Goal: Task Accomplishment & Management: Use online tool/utility

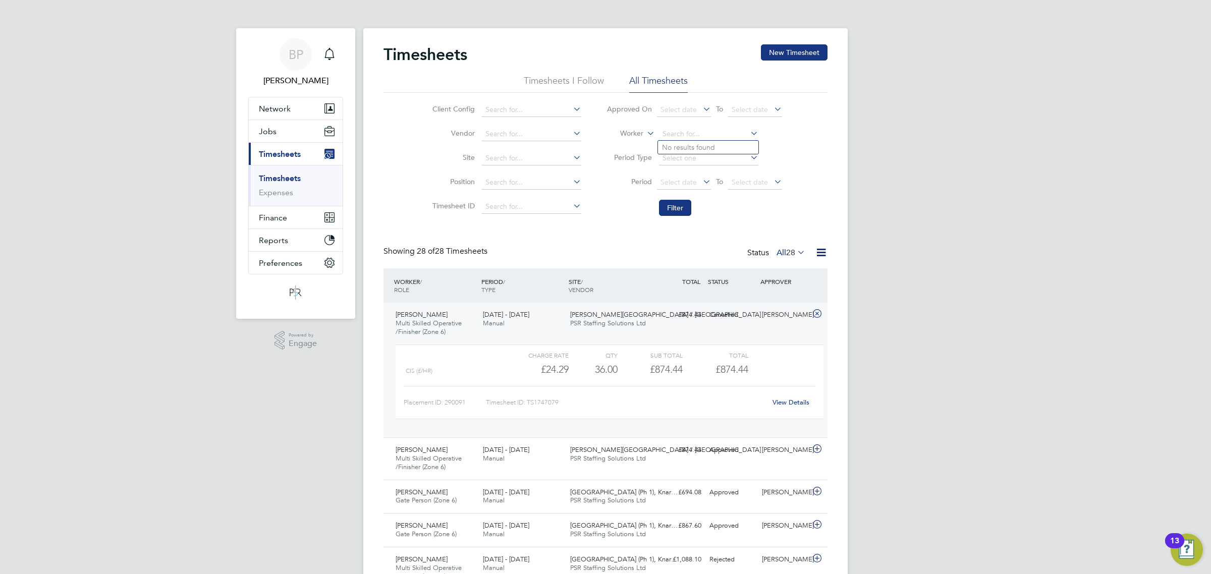
click at [680, 135] on input at bounding box center [708, 134] width 99 height 14
click at [683, 147] on li "No results found" at bounding box center [708, 147] width 100 height 13
click at [682, 130] on input at bounding box center [708, 134] width 99 height 14
drag, startPoint x: 684, startPoint y: 142, endPoint x: 687, endPoint y: 151, distance: 10.1
click at [685, 143] on li "[PERSON_NAME]" at bounding box center [708, 147] width 100 height 13
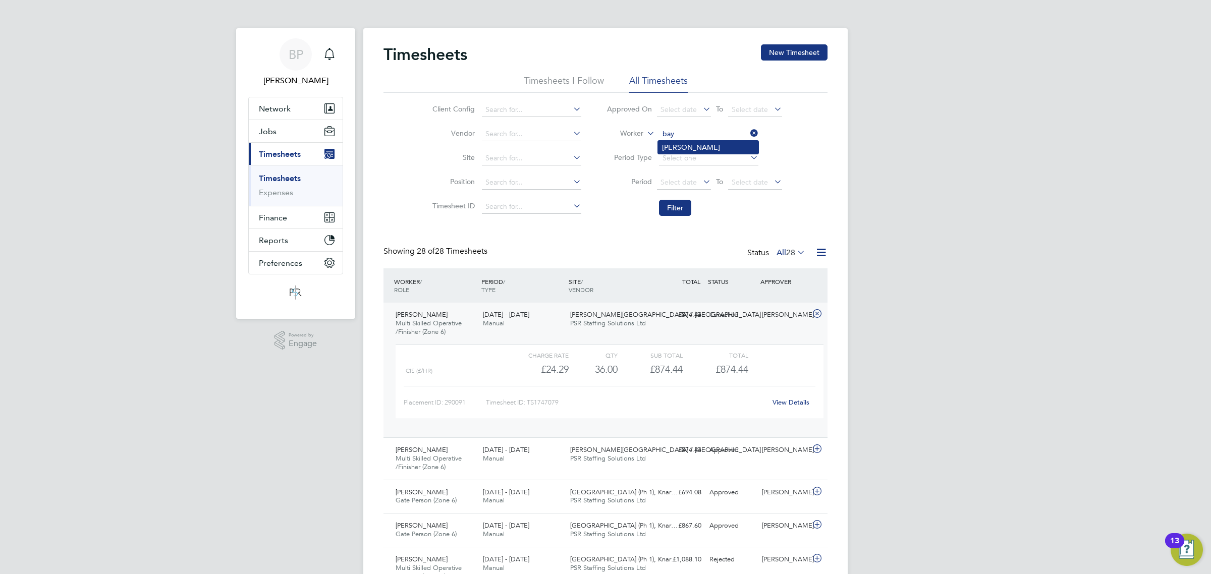
type input "[PERSON_NAME]"
click at [683, 208] on button "Filter" at bounding box center [675, 208] width 32 height 16
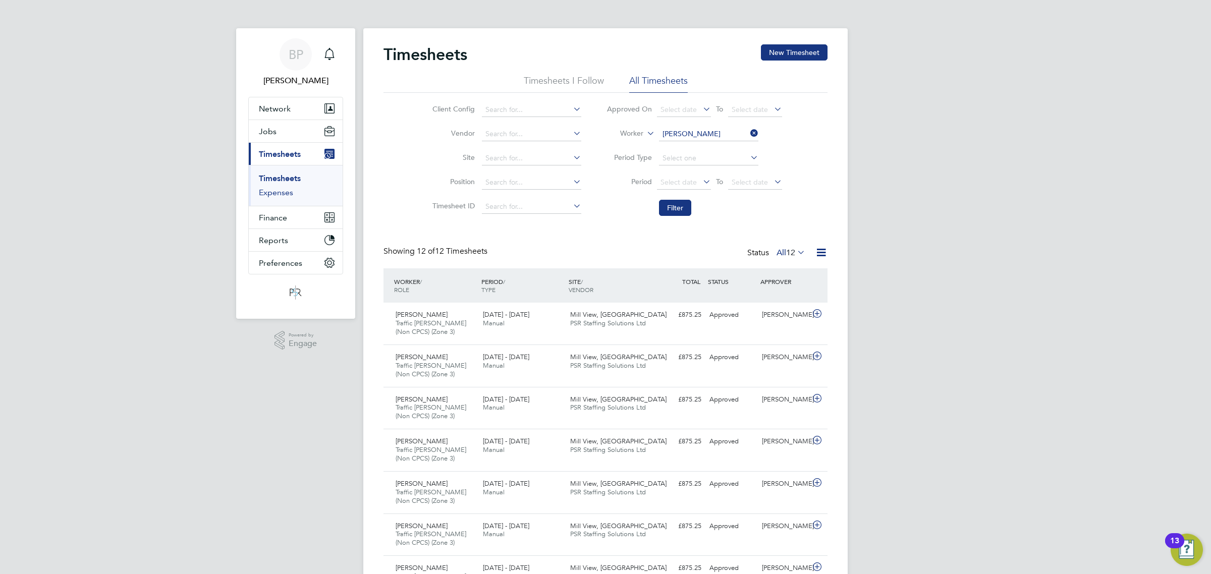
click at [271, 193] on link "Expenses" at bounding box center [276, 193] width 34 height 10
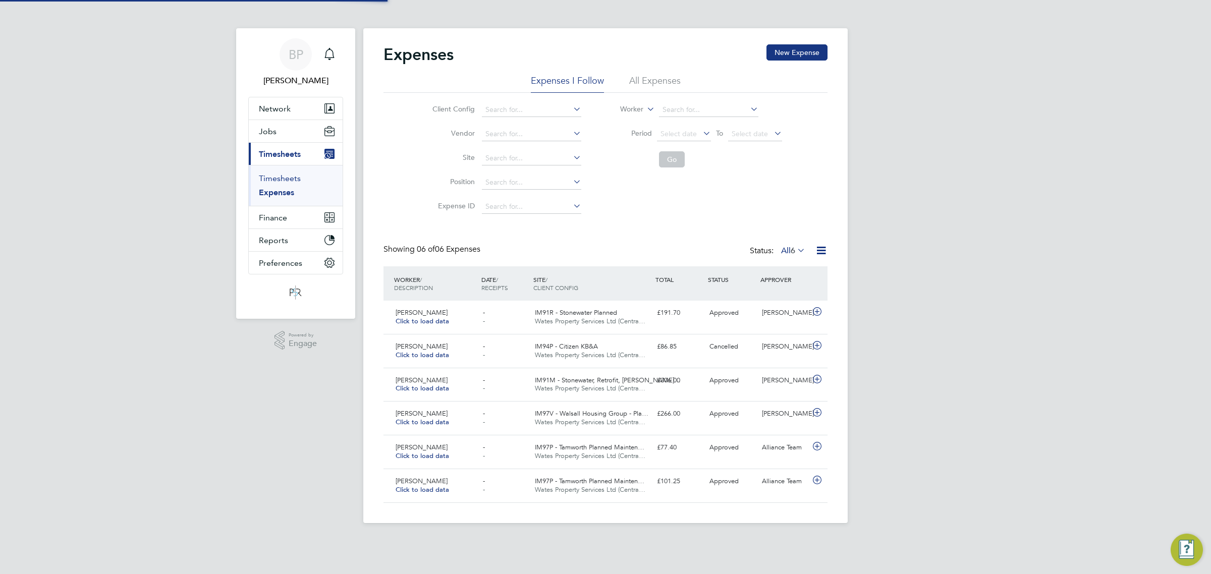
scroll to position [25, 87]
click at [279, 177] on link "Timesheets" at bounding box center [280, 179] width 42 height 10
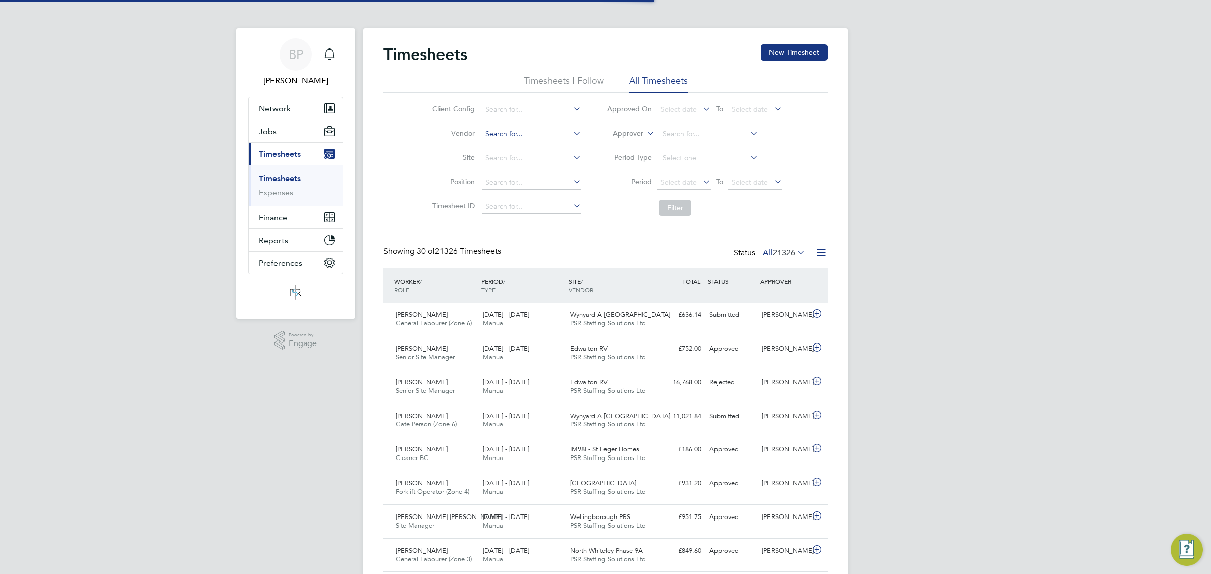
click at [494, 135] on input at bounding box center [531, 134] width 99 height 14
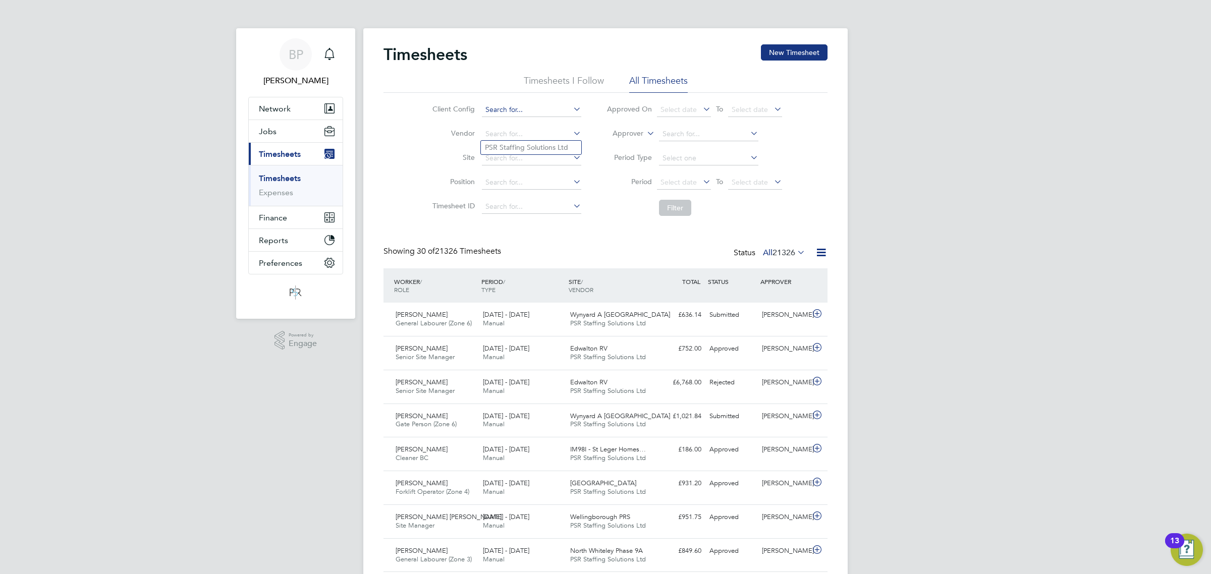
click at [506, 112] on input at bounding box center [531, 110] width 99 height 14
click at [520, 118] on li "Count ryside Properties UK Ltd" at bounding box center [600, 124] width 238 height 14
type input "Countryside Properties UK Ltd"
click at [674, 211] on button "Filter" at bounding box center [675, 208] width 32 height 16
click at [505, 157] on input at bounding box center [531, 158] width 99 height 14
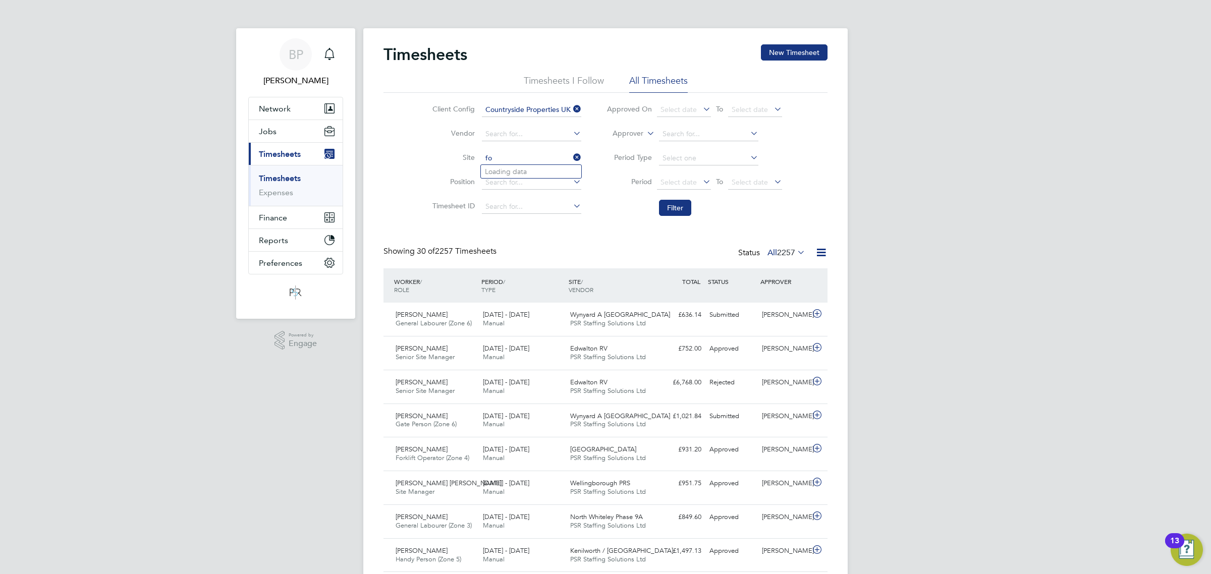
type input "f"
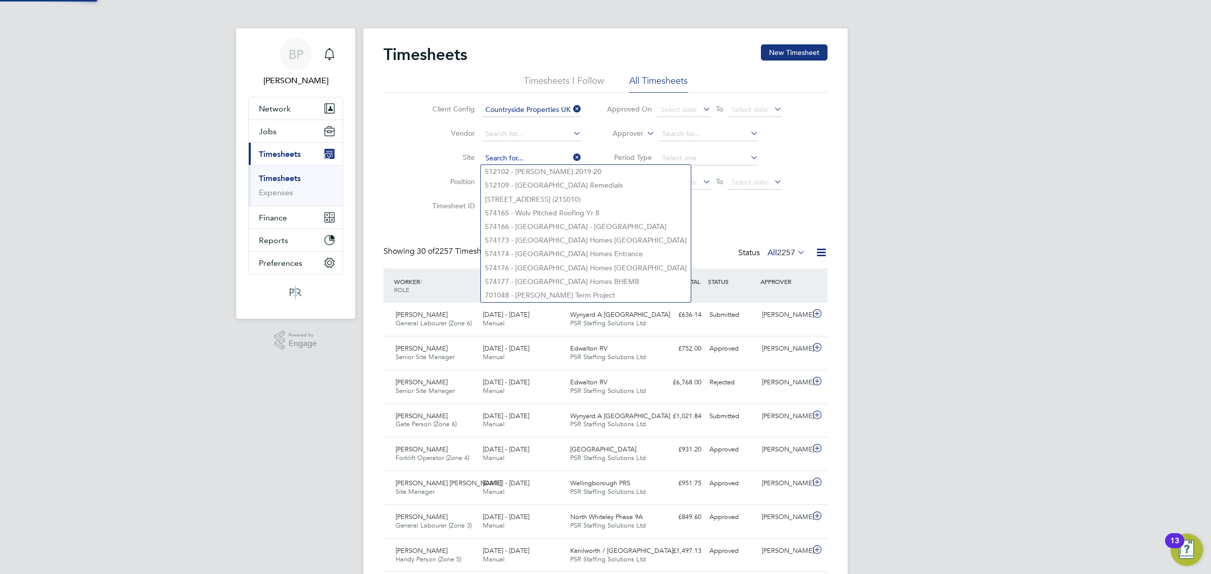
type input "s"
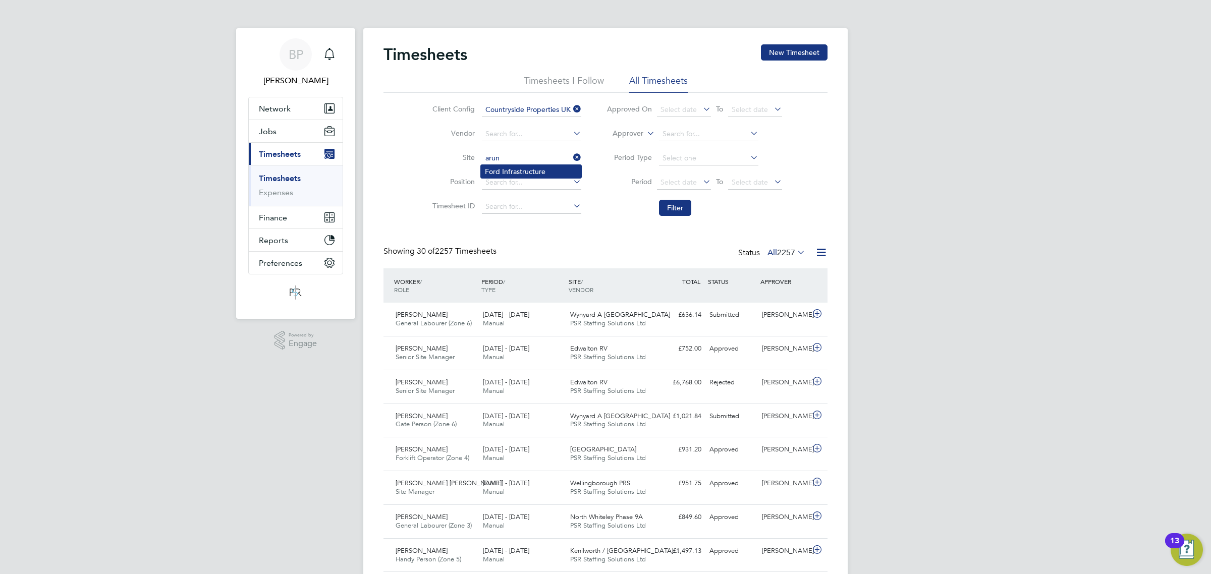
click at [541, 171] on li "Ford Infrastructure" at bounding box center [531, 171] width 100 height 13
type input "Ford Infrastructure"
click at [685, 208] on button "Filter" at bounding box center [675, 208] width 32 height 16
click at [571, 157] on icon at bounding box center [571, 157] width 0 height 14
click at [280, 191] on link "Expenses" at bounding box center [276, 193] width 34 height 10
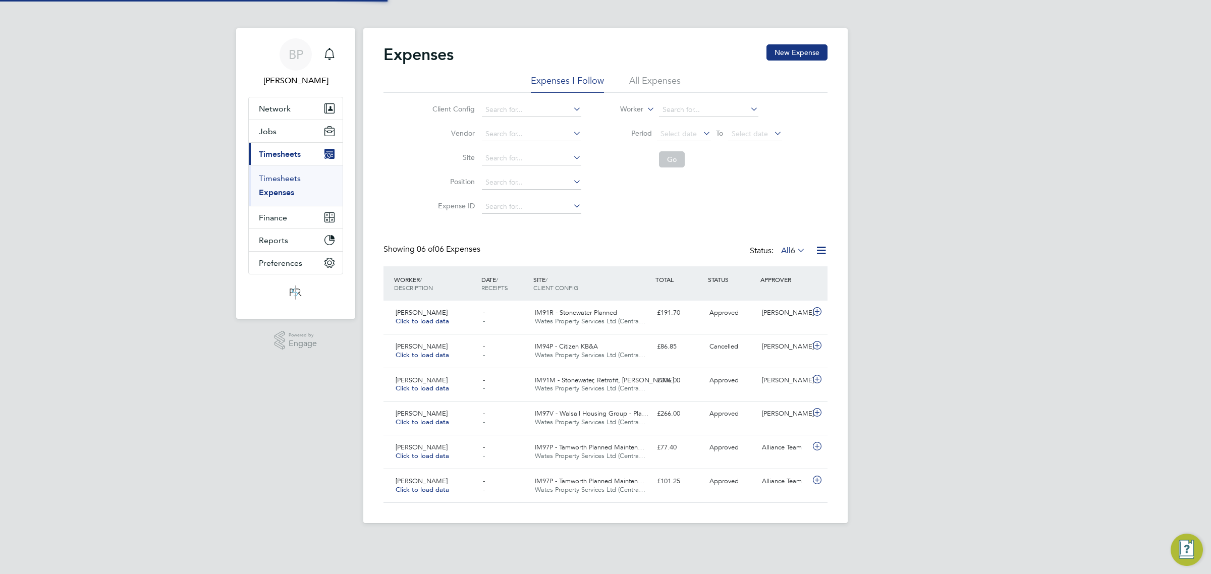
click at [281, 178] on link "Timesheets" at bounding box center [280, 179] width 42 height 10
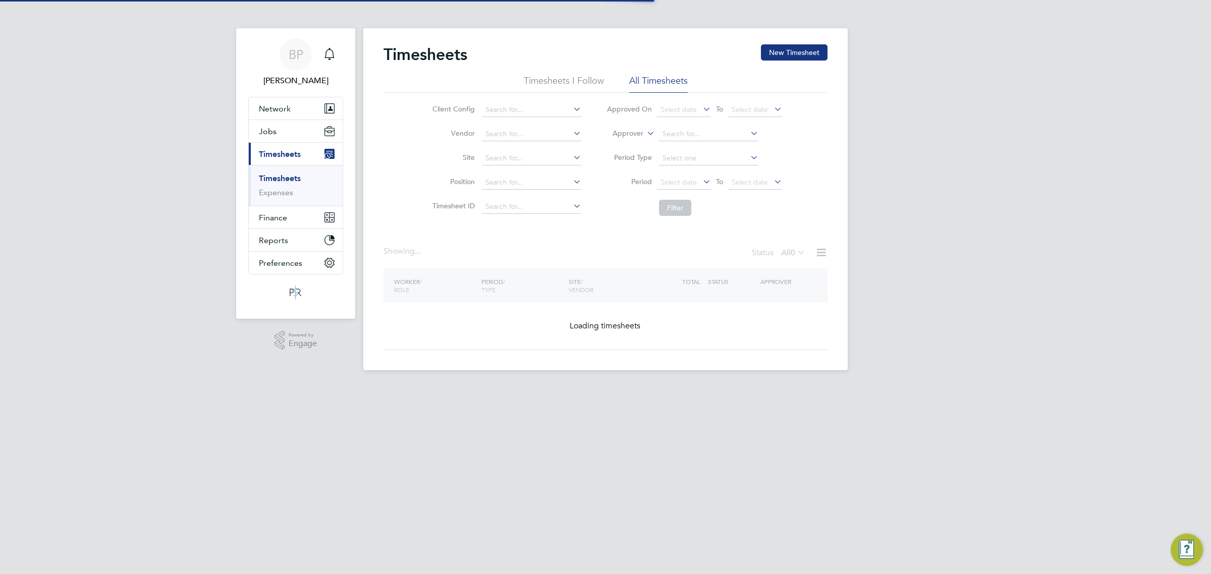
click at [645, 135] on icon at bounding box center [645, 130] width 0 height 9
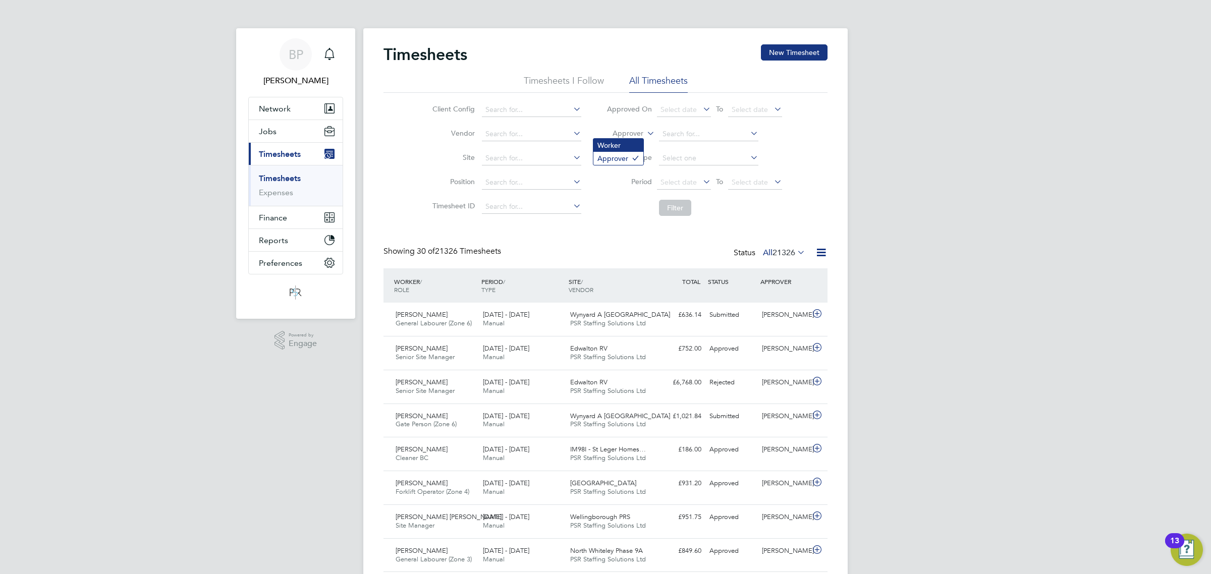
scroll to position [25, 87]
click at [626, 142] on li "Worker" at bounding box center [618, 145] width 50 height 13
click at [676, 137] on input at bounding box center [708, 134] width 99 height 14
drag, startPoint x: 690, startPoint y: 145, endPoint x: 692, endPoint y: 162, distance: 17.8
click at [690, 145] on li "[PERSON_NAME]" at bounding box center [708, 147] width 100 height 13
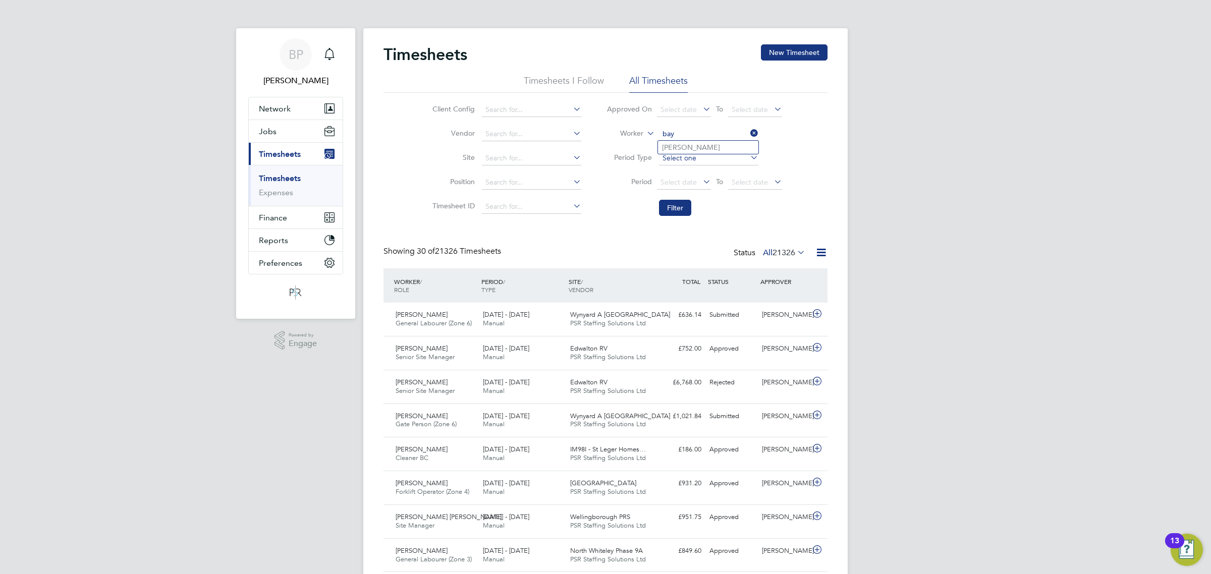
type input "[PERSON_NAME]"
click at [678, 208] on button "Filter" at bounding box center [675, 208] width 32 height 16
